Goal: Transaction & Acquisition: Purchase product/service

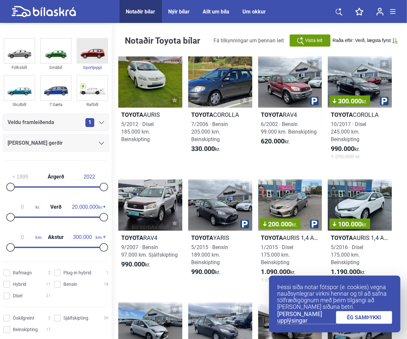
click at [91, 52] on img at bounding box center [92, 51] width 30 height 24
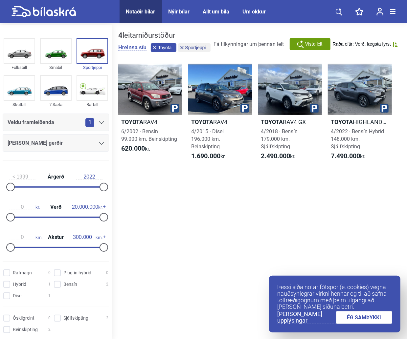
click at [154, 48] on icon at bounding box center [154, 47] width 3 height 3
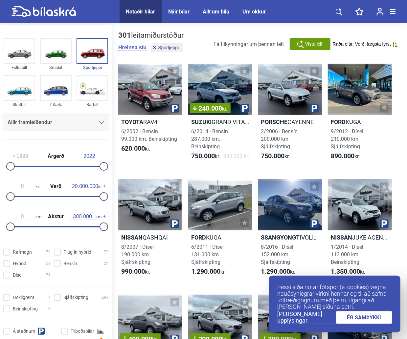
click at [96, 125] on div "Allir framleiðendur" at bounding box center [56, 122] width 97 height 9
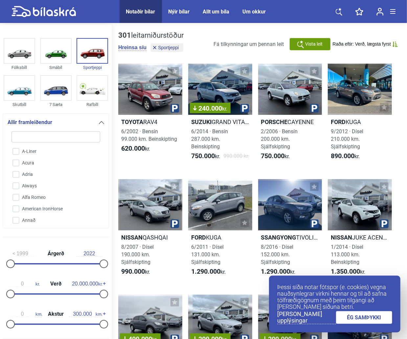
type input "l"
checkbox input "false"
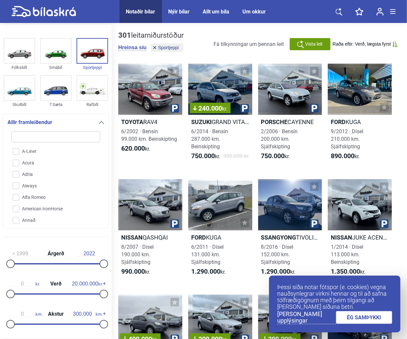
checkbox input "false"
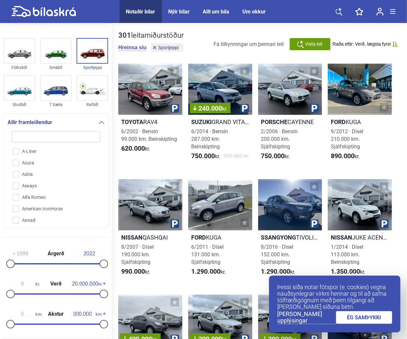
checkbox input "false"
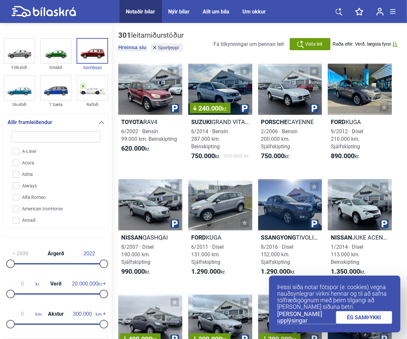
checkbox input "false"
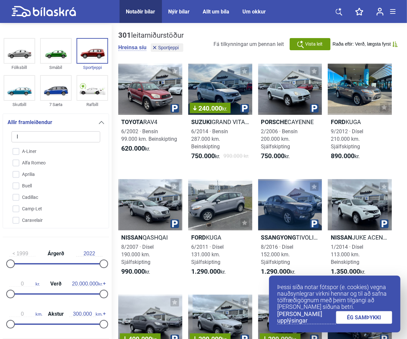
type input "la"
checkbox input "false"
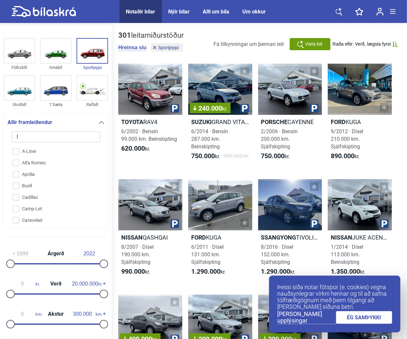
checkbox input "false"
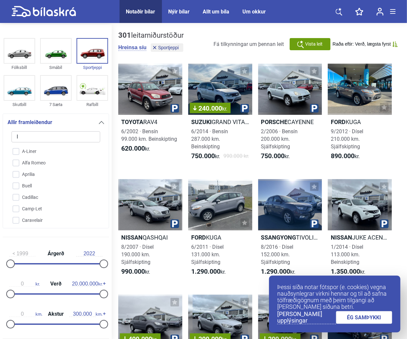
checkbox input "false"
type input "lan"
checkbox input "false"
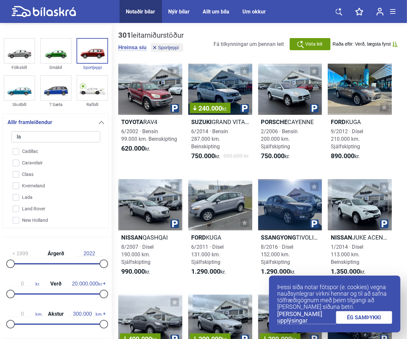
checkbox input "false"
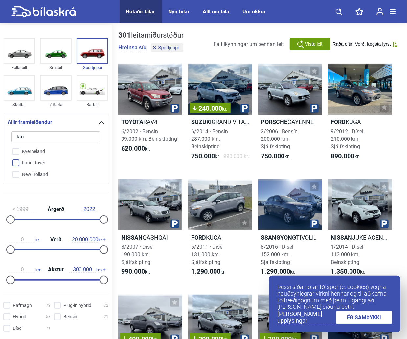
type input "lan"
click at [33, 161] on input "Land Rover" at bounding box center [51, 163] width 89 height 11
checkbox input "true"
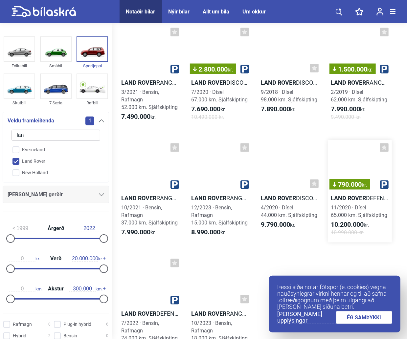
scroll to position [526, 0]
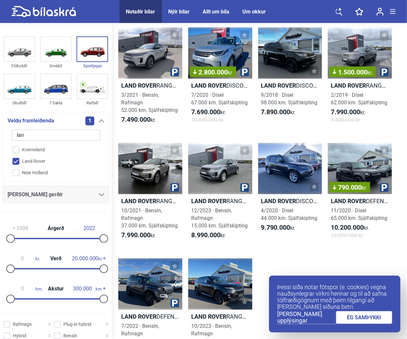
click at [372, 319] on link "ÉG SAMÞYKKI" at bounding box center [364, 317] width 57 height 13
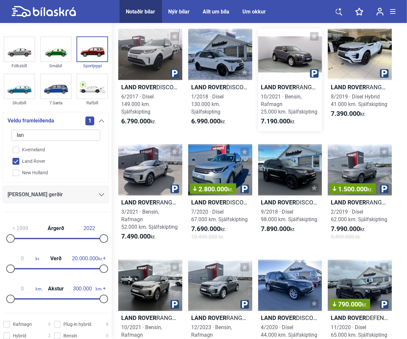
scroll to position [394, 0]
